Goal: Find specific page/section: Find specific page/section

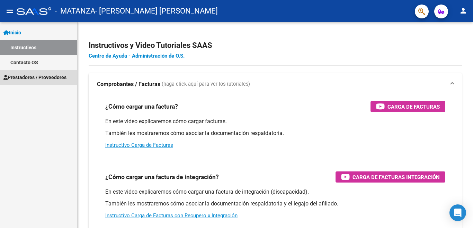
click at [35, 75] on span "Prestadores / Proveedores" at bounding box center [34, 77] width 63 height 8
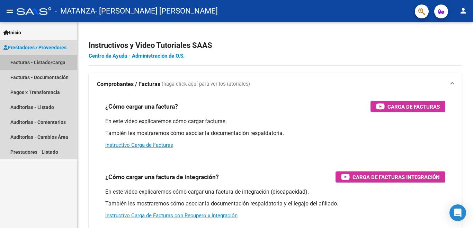
click at [46, 64] on link "Facturas - Listado/Carga" at bounding box center [38, 62] width 77 height 15
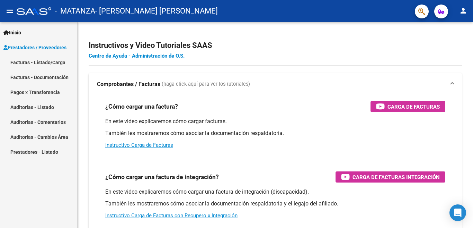
click at [44, 61] on link "Facturas - Listado/Carga" at bounding box center [38, 62] width 77 height 15
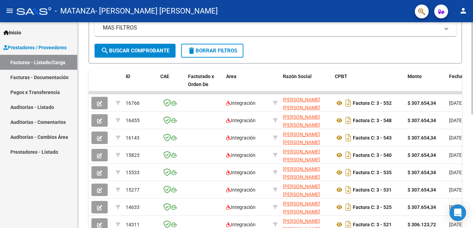
scroll to position [176, 0]
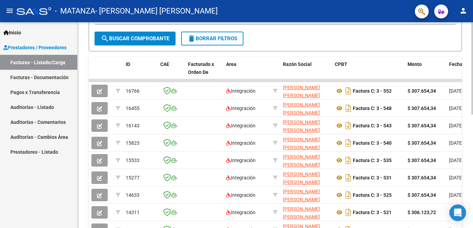
click at [473, 114] on div at bounding box center [473, 68] width 2 height 92
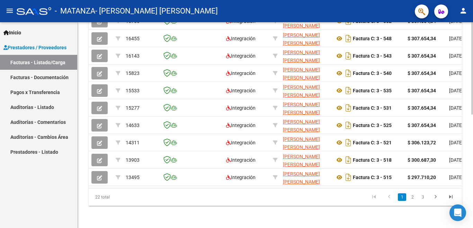
click at [473, 114] on div at bounding box center [473, 68] width 2 height 92
click at [149, 181] on datatable-selection "16766 Integración [PERSON_NAME] [PERSON_NAME] 27298476792 Factura C: 3 - 552 $ …" at bounding box center [276, 184] width 374 height 6
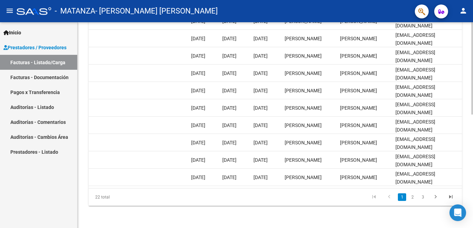
click at [473, 114] on div at bounding box center [473, 68] width 2 height 92
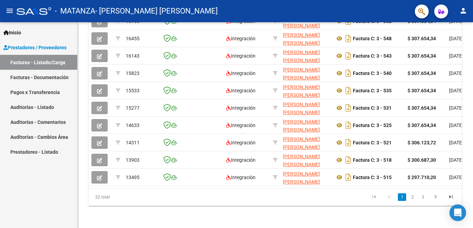
click at [45, 79] on link "Facturas - Documentación" at bounding box center [38, 77] width 77 height 15
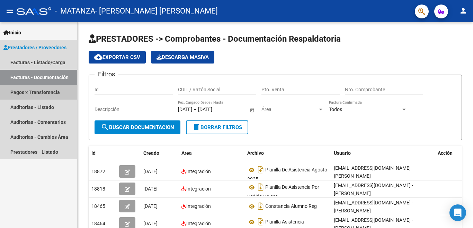
click at [44, 93] on link "Pagos x Transferencia" at bounding box center [38, 92] width 77 height 15
